Goal: Task Accomplishment & Management: Complete application form

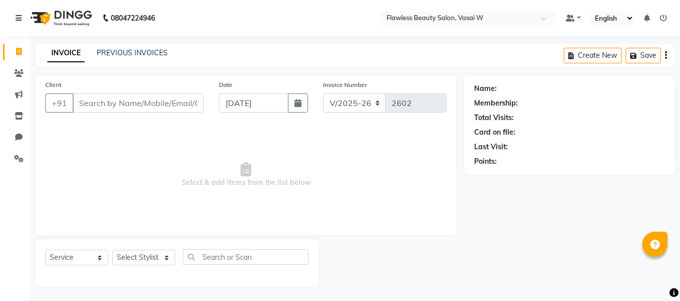
select select "8090"
select select "service"
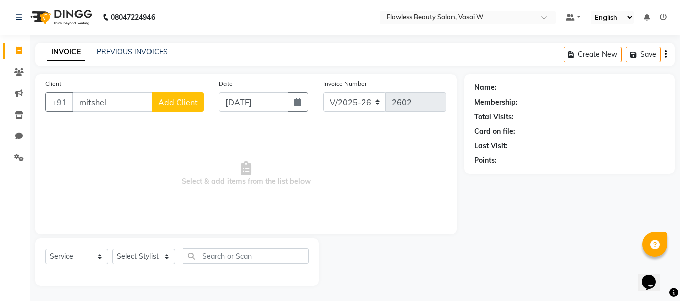
click at [108, 98] on input "mitshel" at bounding box center [112, 102] width 80 height 19
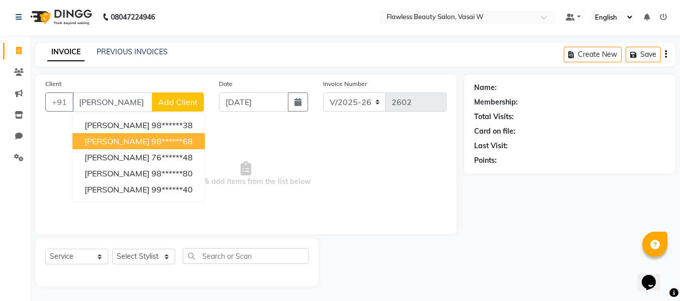
click at [121, 137] on span "[PERSON_NAME]" at bounding box center [117, 141] width 65 height 10
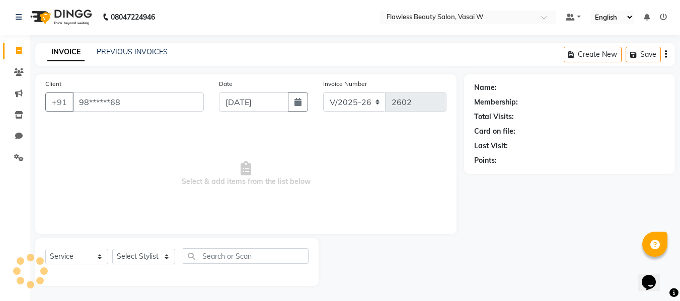
type input "98******68"
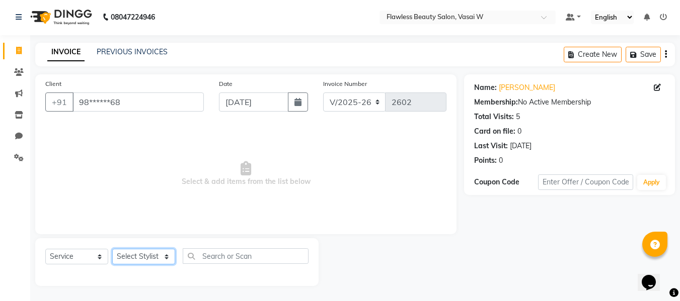
click at [161, 255] on select "Select Stylist [PERSON_NAME] [PERSON_NAME] [PERSON_NAME] maam Nisha Pari [PERSO…" at bounding box center [143, 257] width 63 height 16
click at [161, 260] on select "Select Stylist [PERSON_NAME] [PERSON_NAME] [PERSON_NAME] maam Nisha Pari [PERSO…" at bounding box center [143, 257] width 63 height 16
select select "76405"
click at [112, 249] on select "Select Stylist [PERSON_NAME] [PERSON_NAME] [PERSON_NAME] maam Nisha Pari [PERSO…" at bounding box center [143, 257] width 63 height 16
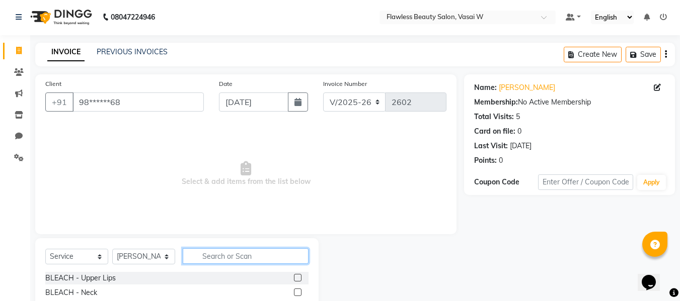
click at [221, 261] on input "text" at bounding box center [246, 257] width 126 height 16
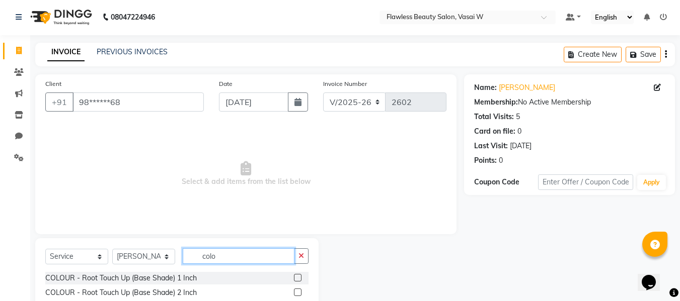
type input "colo"
click at [294, 278] on label at bounding box center [298, 278] width 8 height 8
click at [294, 278] on input "checkbox" at bounding box center [297, 278] width 7 height 7
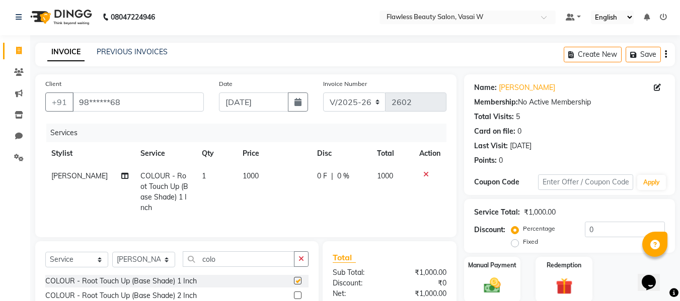
checkbox input "false"
click at [243, 177] on span "1000" at bounding box center [251, 176] width 16 height 9
select select "76405"
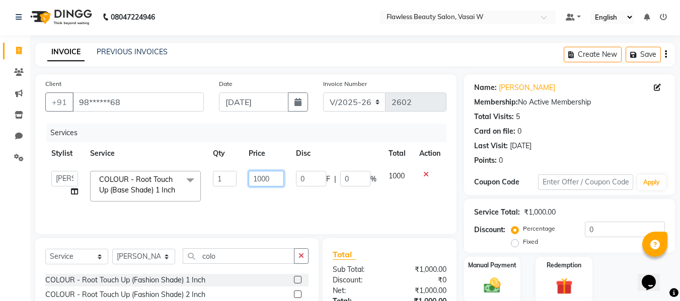
click at [274, 179] on input "1000" at bounding box center [266, 179] width 35 height 16
type input "1200"
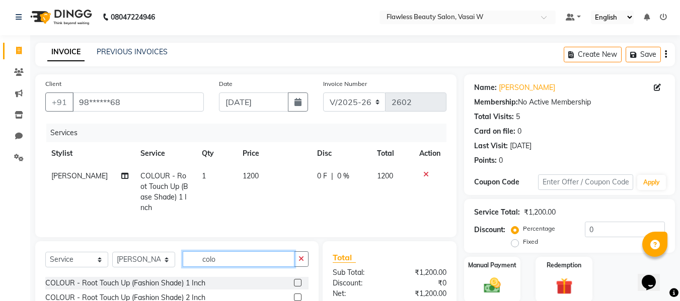
drag, startPoint x: 239, startPoint y: 266, endPoint x: 163, endPoint y: 267, distance: 76.5
click at [163, 267] on div "Select Service Product Membership Package Voucher Prepaid Gift Card Select Styl…" at bounding box center [176, 264] width 263 height 24
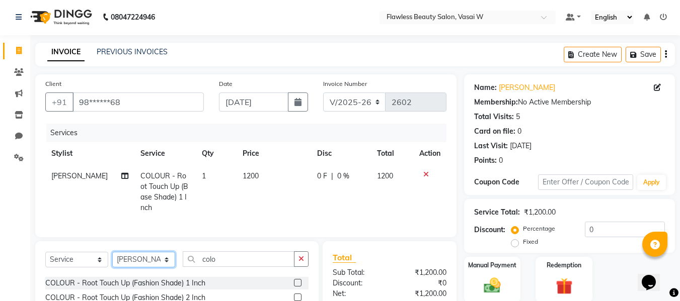
click at [163, 267] on select "Select Stylist [PERSON_NAME] [PERSON_NAME] [PERSON_NAME] maam Nisha Pari [PERSO…" at bounding box center [143, 260] width 63 height 16
select select "76404"
click at [112, 260] on select "Select Stylist [PERSON_NAME] [PERSON_NAME] [PERSON_NAME] maam Nisha Pari [PERSO…" at bounding box center [143, 260] width 63 height 16
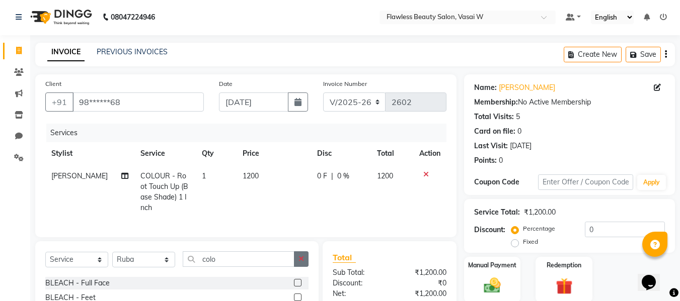
click at [302, 263] on icon "button" at bounding box center [301, 259] width 6 height 7
click at [253, 267] on input "text" at bounding box center [246, 260] width 126 height 16
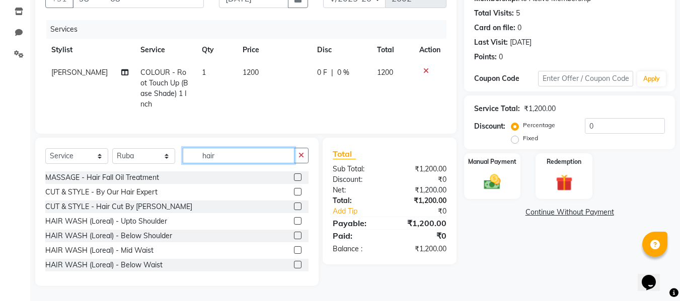
scroll to position [112, 0]
type input "hair"
click at [294, 190] on label at bounding box center [298, 192] width 8 height 8
click at [294, 190] on input "checkbox" at bounding box center [297, 192] width 7 height 7
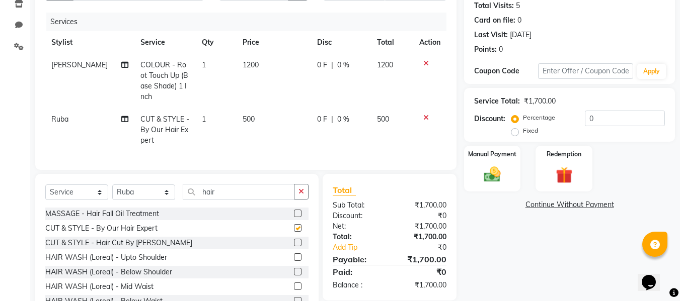
checkbox input "false"
click at [247, 120] on span "500" at bounding box center [249, 119] width 12 height 9
select select "76404"
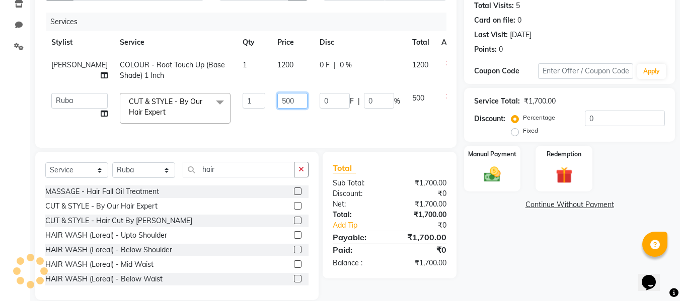
click at [277, 103] on input "500" at bounding box center [292, 101] width 30 height 16
type input "5"
type input "300"
drag, startPoint x: 266, startPoint y: 103, endPoint x: 285, endPoint y: 153, distance: 53.4
click at [285, 148] on div "Client +91 98******68 Date [DATE] Invoice Number V/2025 V/[PHONE_NUMBER] Servic…" at bounding box center [245, 55] width 421 height 185
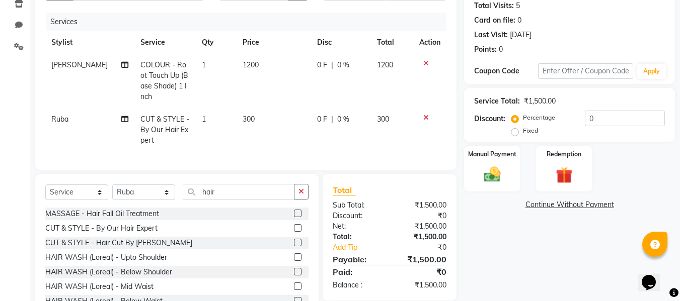
click at [395, 217] on div "Total Sub Total: ₹1,500.00 Discount: ₹0 Net: ₹1,500.00 Total: ₹1,500.00 Add Tip…" at bounding box center [390, 237] width 114 height 107
click at [480, 173] on img at bounding box center [492, 175] width 28 height 20
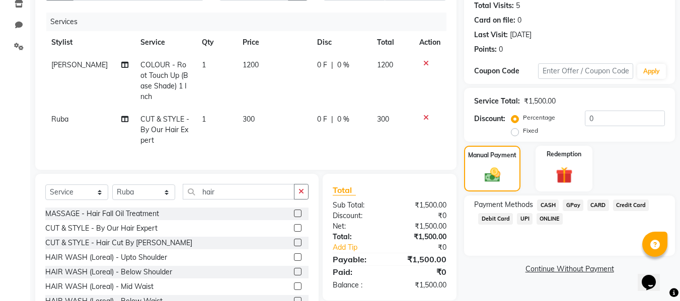
click at [546, 202] on span "CASH" at bounding box center [548, 206] width 22 height 12
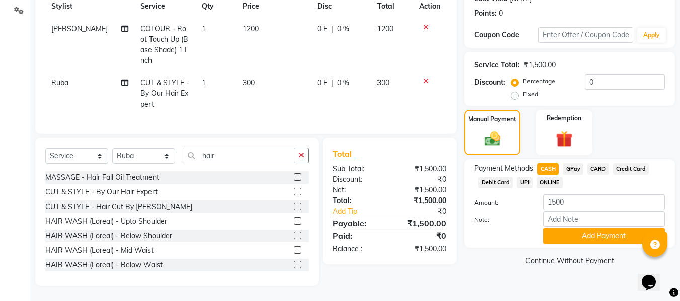
scroll to position [156, 0]
click at [597, 228] on button "Add Payment" at bounding box center [604, 236] width 122 height 16
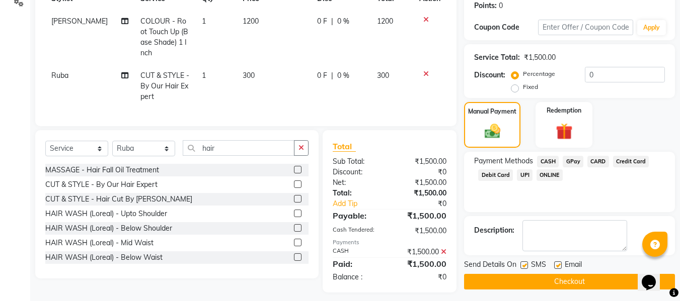
click at [557, 263] on label at bounding box center [558, 266] width 8 height 8
click at [557, 263] on input "checkbox" at bounding box center [557, 266] width 7 height 7
checkbox input "false"
click at [524, 266] on label at bounding box center [524, 266] width 8 height 8
click at [524, 266] on input "checkbox" at bounding box center [523, 266] width 7 height 7
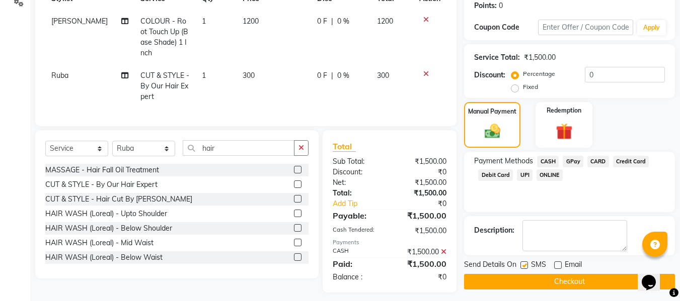
checkbox input "false"
click at [527, 281] on button "Checkout" at bounding box center [569, 282] width 211 height 16
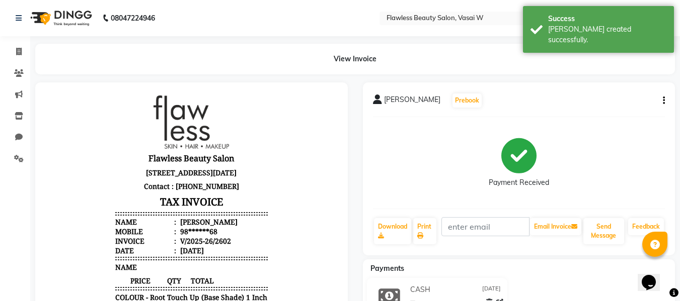
scroll to position [8, 0]
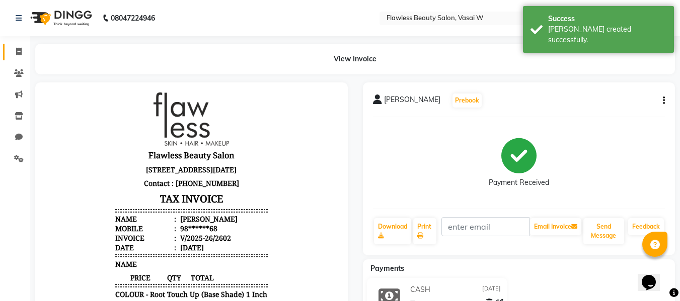
click at [23, 45] on link "Invoice" at bounding box center [15, 52] width 24 height 17
select select "service"
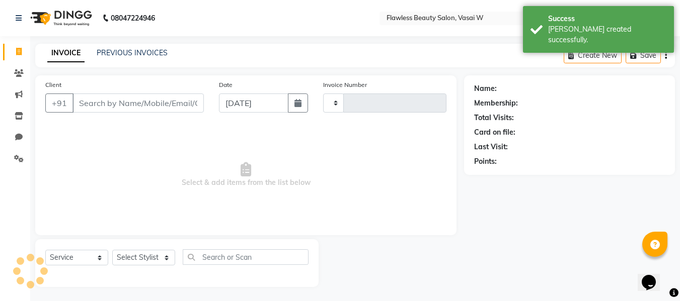
scroll to position [1, 0]
type input "2603"
select select "8090"
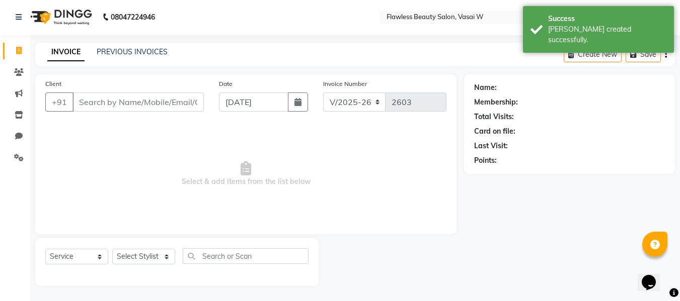
click at [97, 104] on input "Client" at bounding box center [137, 102] width 131 height 19
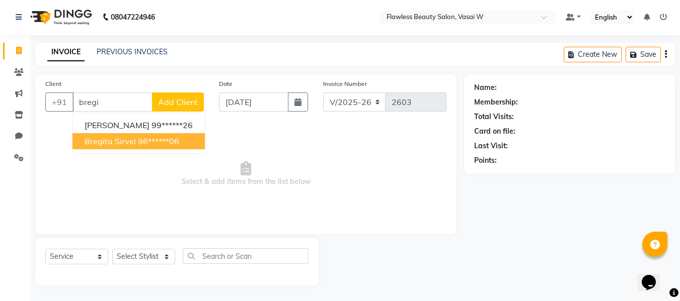
click at [95, 139] on span "bregita sirvel" at bounding box center [110, 141] width 51 height 10
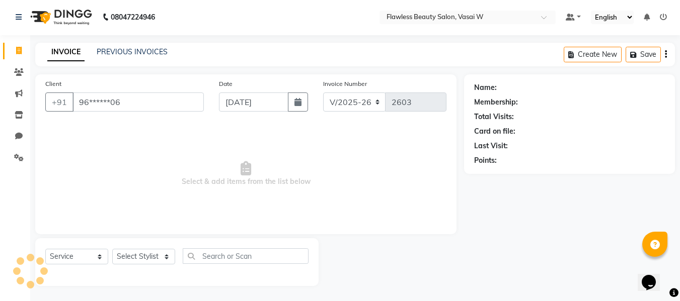
type input "96******06"
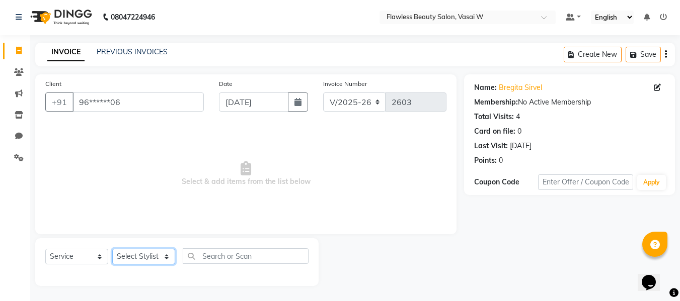
click at [142, 255] on select "Select Stylist [PERSON_NAME] [PERSON_NAME] [PERSON_NAME] maam Nisha Pari [PERSO…" at bounding box center [143, 257] width 63 height 16
select select "76404"
click at [112, 249] on select "Select Stylist [PERSON_NAME] [PERSON_NAME] [PERSON_NAME] maam Nisha Pari [PERSO…" at bounding box center [143, 257] width 63 height 16
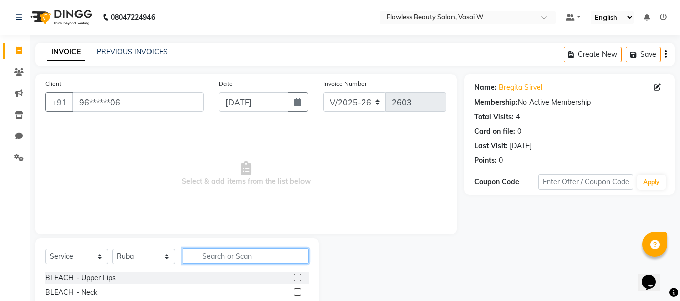
click at [213, 259] on input "text" at bounding box center [246, 257] width 126 height 16
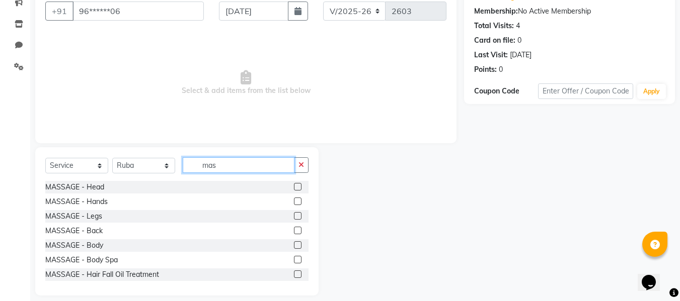
scroll to position [102, 0]
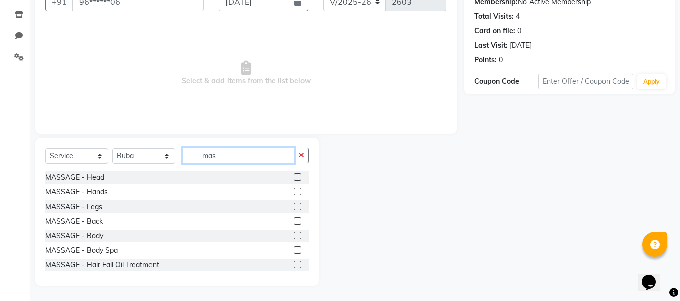
type input "mas"
click at [294, 175] on label at bounding box center [298, 178] width 8 height 8
click at [294, 175] on input "checkbox" at bounding box center [297, 178] width 7 height 7
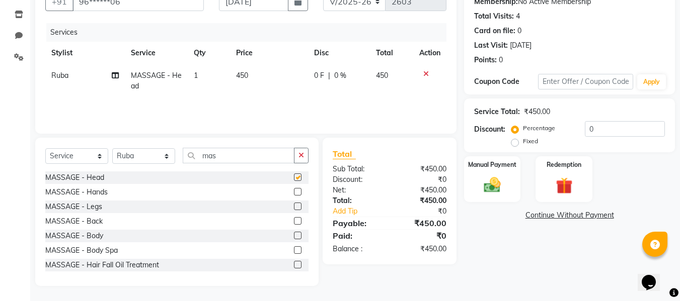
checkbox input "false"
click at [294, 206] on label at bounding box center [298, 207] width 8 height 8
click at [294, 206] on input "checkbox" at bounding box center [297, 207] width 7 height 7
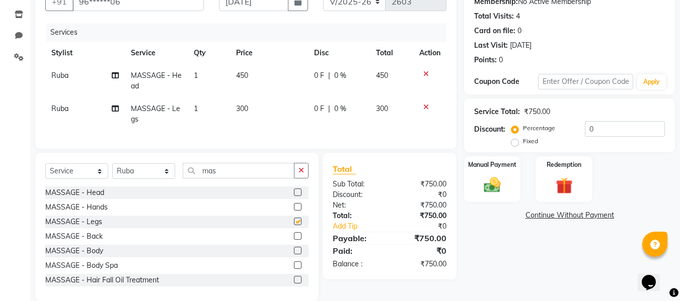
checkbox input "false"
click at [497, 183] on img at bounding box center [492, 185] width 28 height 20
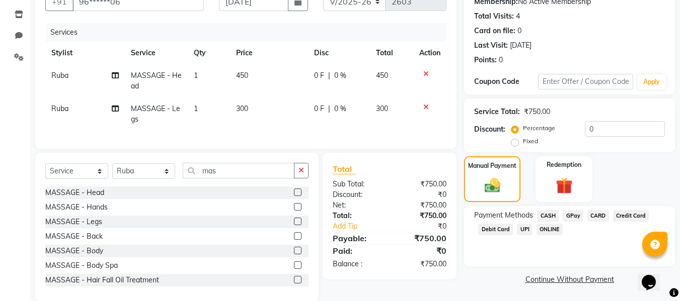
click at [547, 213] on span "CASH" at bounding box center [548, 216] width 22 height 12
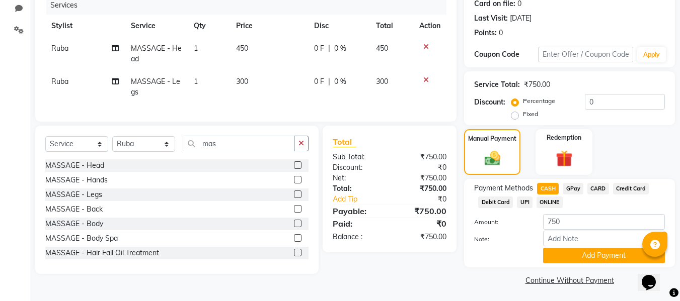
scroll to position [131, 0]
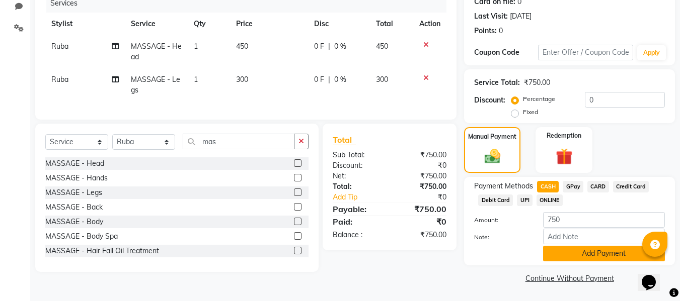
click at [592, 253] on button "Add Payment" at bounding box center [604, 254] width 122 height 16
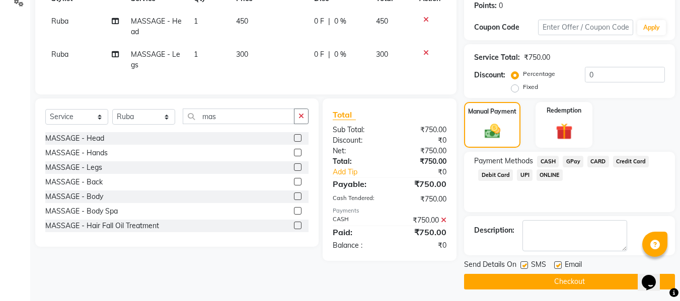
scroll to position [160, 0]
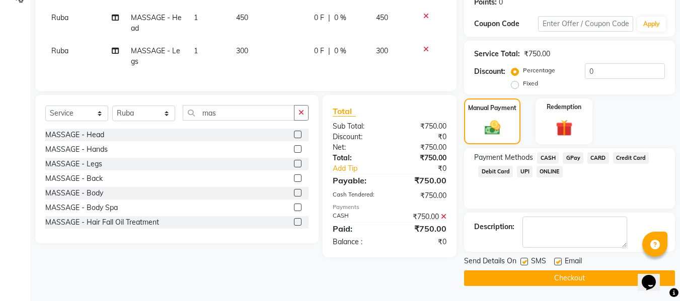
click at [558, 263] on label at bounding box center [558, 262] width 8 height 8
click at [558, 263] on input "checkbox" at bounding box center [557, 262] width 7 height 7
checkbox input "false"
click at [523, 262] on label at bounding box center [524, 262] width 8 height 8
click at [523, 262] on input "checkbox" at bounding box center [523, 262] width 7 height 7
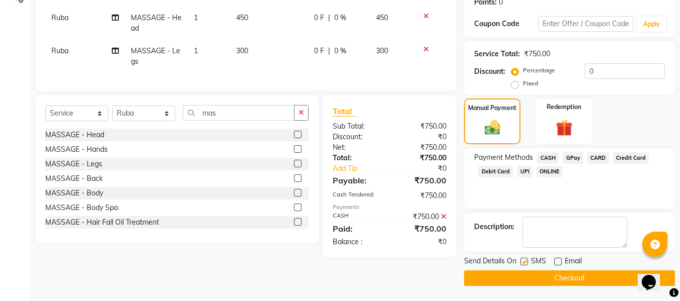
checkbox input "false"
click at [527, 281] on button "Checkout" at bounding box center [569, 279] width 211 height 16
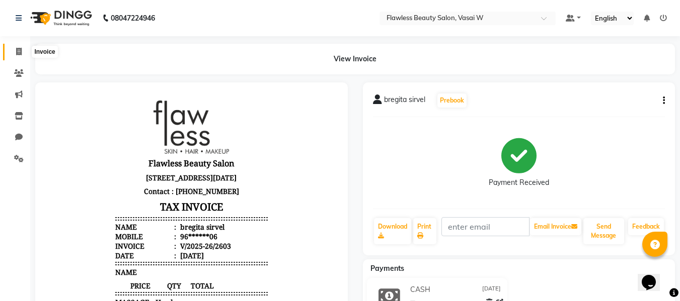
click at [23, 54] on span at bounding box center [19, 52] width 18 height 12
select select "service"
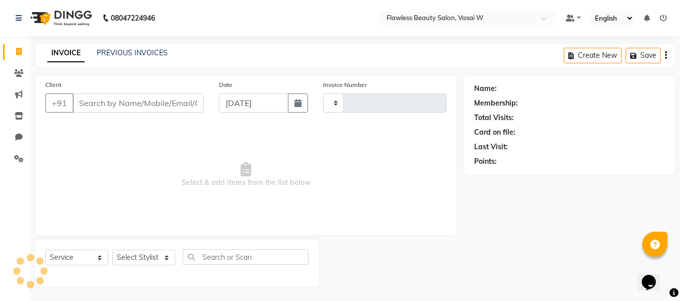
scroll to position [1, 0]
type input "2604"
select select "8090"
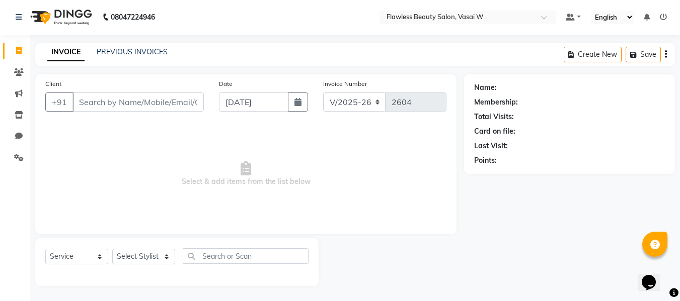
click at [23, 54] on span at bounding box center [19, 51] width 18 height 12
